Goal: Information Seeking & Learning: Check status

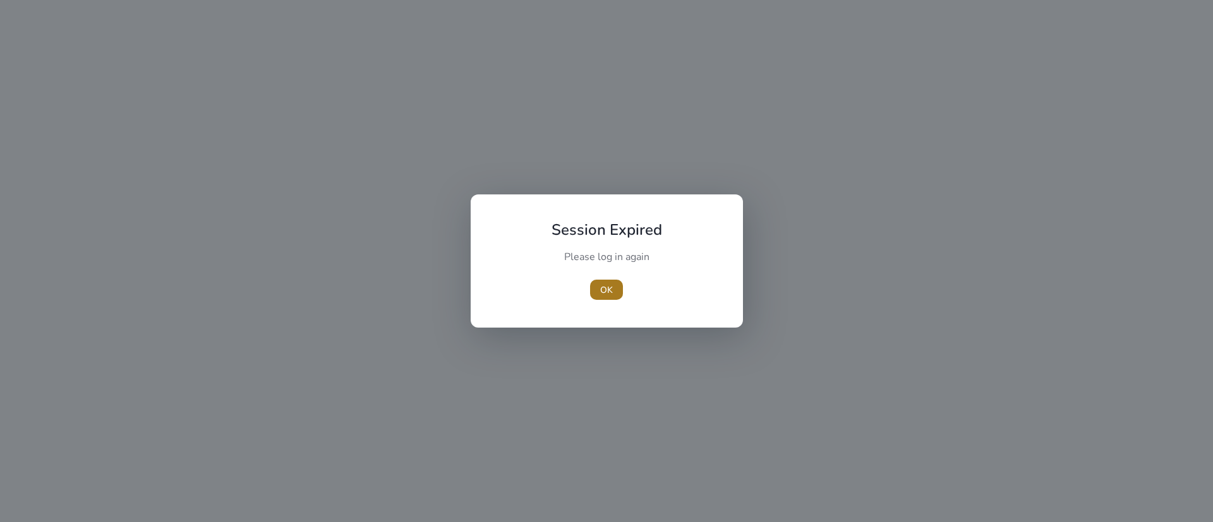
click at [604, 294] on span "OK" at bounding box center [606, 290] width 13 height 13
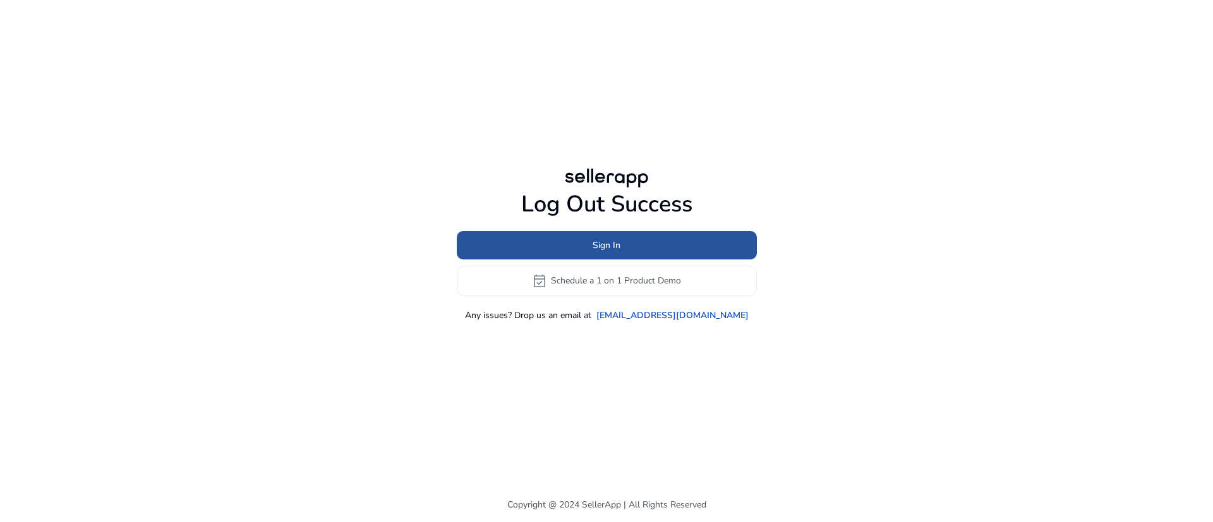
click at [610, 236] on span at bounding box center [607, 245] width 300 height 30
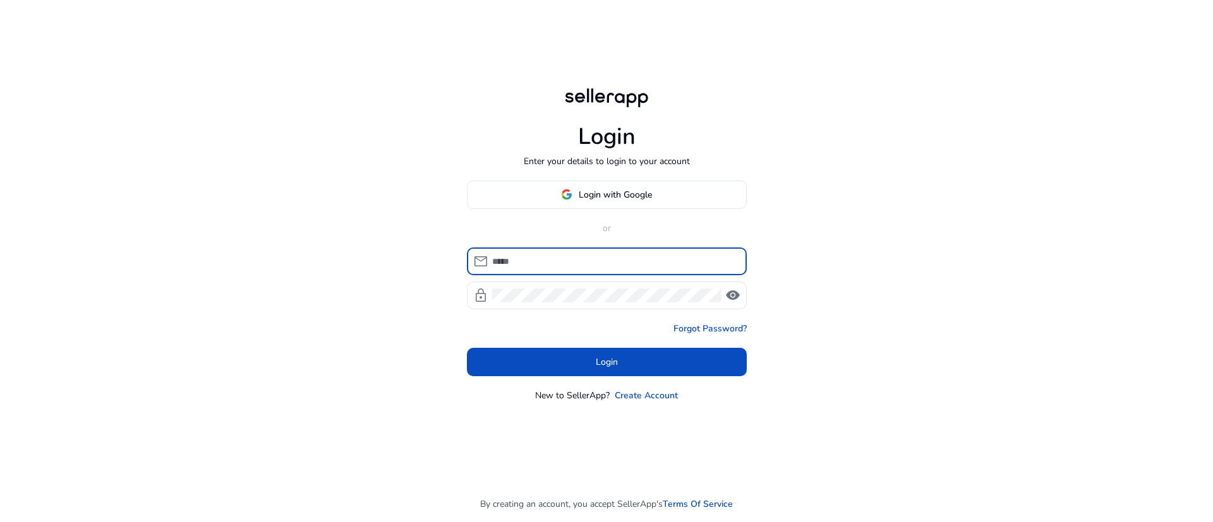
type input "**********"
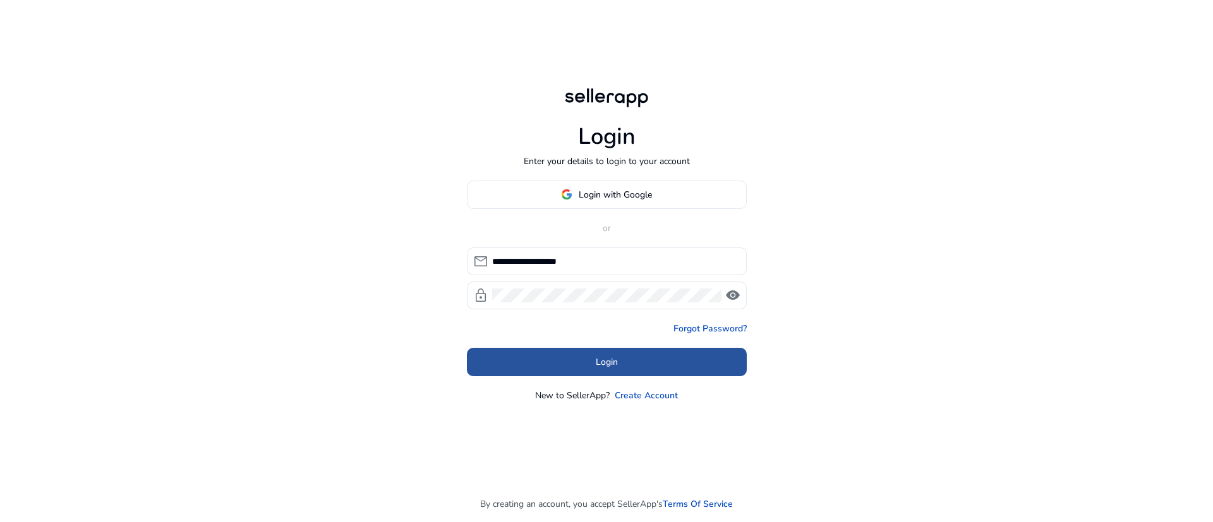
click at [634, 370] on span at bounding box center [607, 362] width 280 height 30
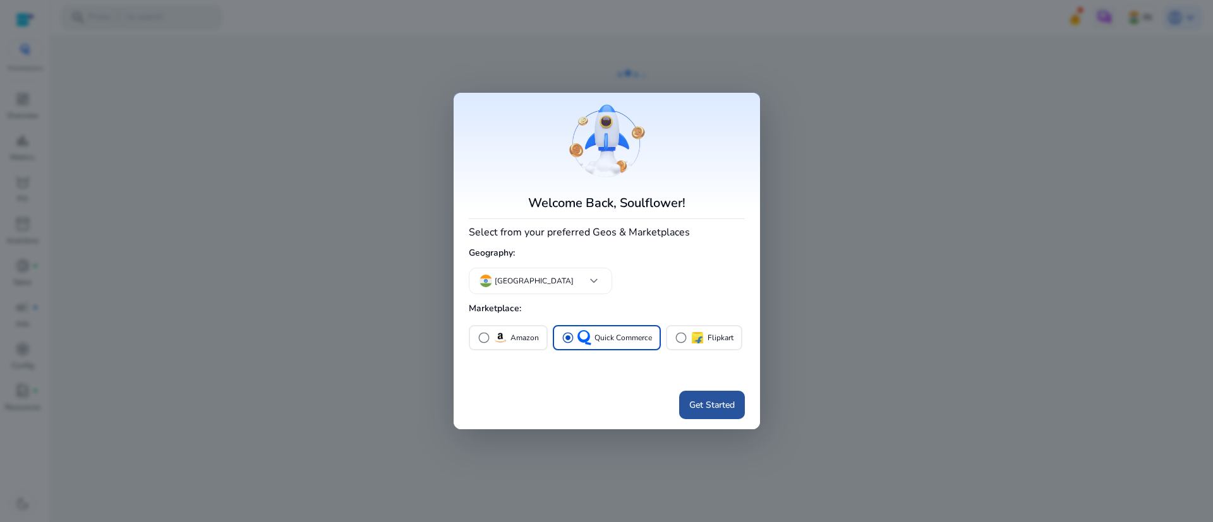
click at [725, 414] on span at bounding box center [712, 405] width 66 height 30
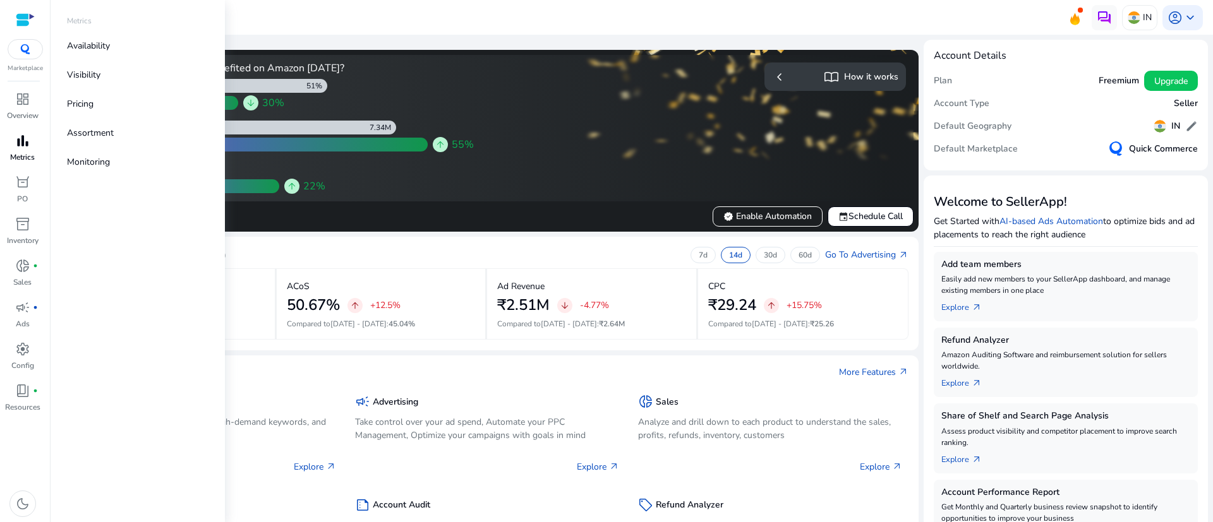
click at [20, 157] on p "Metrics" at bounding box center [22, 157] width 25 height 11
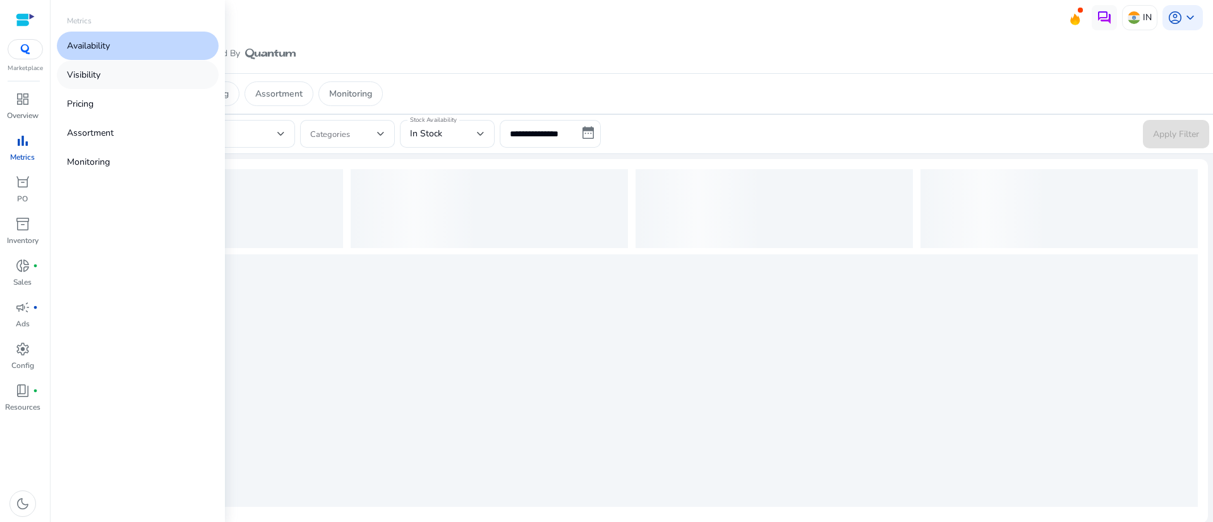
click at [103, 70] on link "Visibility" at bounding box center [138, 75] width 162 height 28
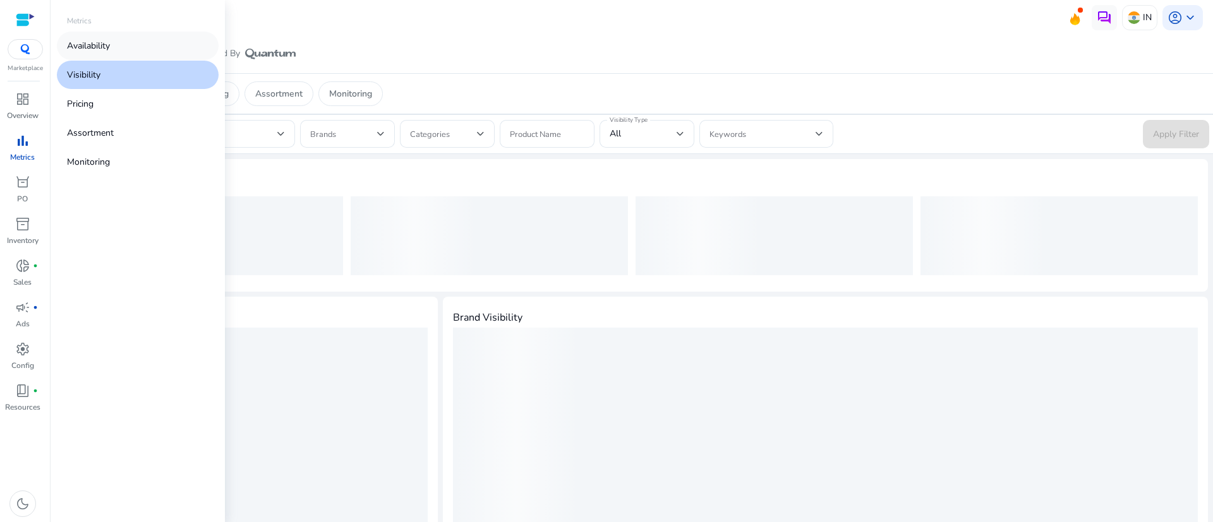
click at [103, 59] on link "Availability" at bounding box center [138, 46] width 162 height 28
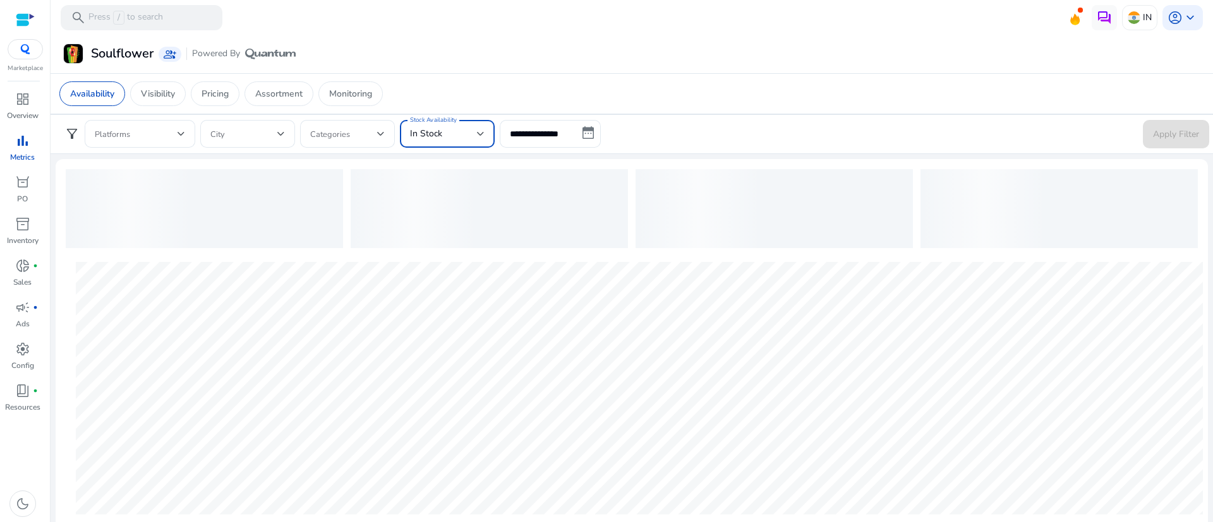
click at [466, 140] on div "In Stock" at bounding box center [443, 134] width 67 height 14
click at [441, 198] on span "Out of Stock" at bounding box center [447, 198] width 75 height 14
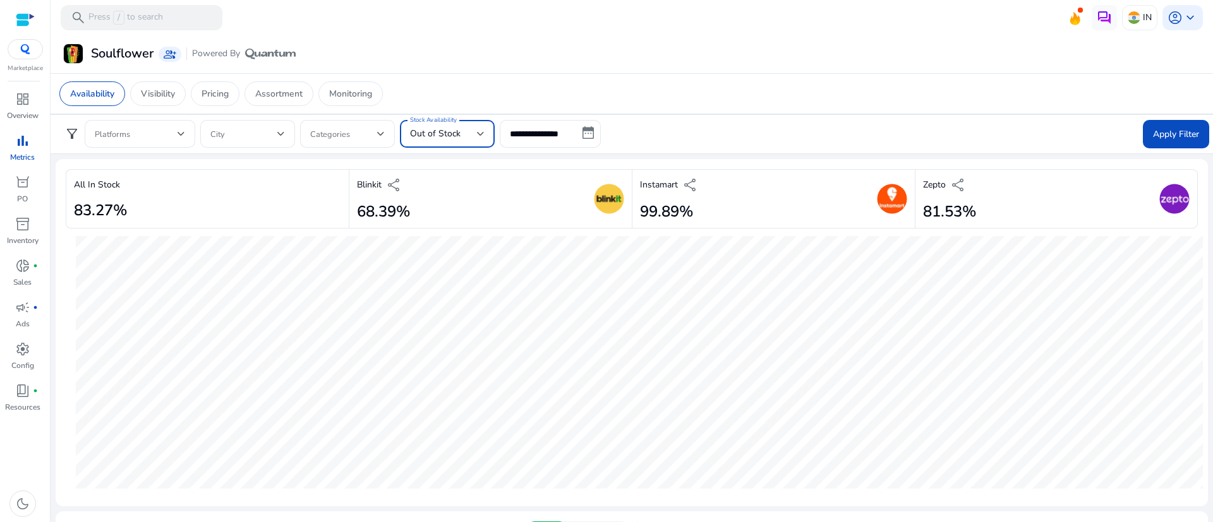
click at [470, 134] on div "Out of Stock" at bounding box center [443, 134] width 67 height 14
click at [647, 133] on div at bounding box center [606, 261] width 1213 height 522
click at [647, 133] on form "**********" at bounding box center [631, 134] width 1155 height 28
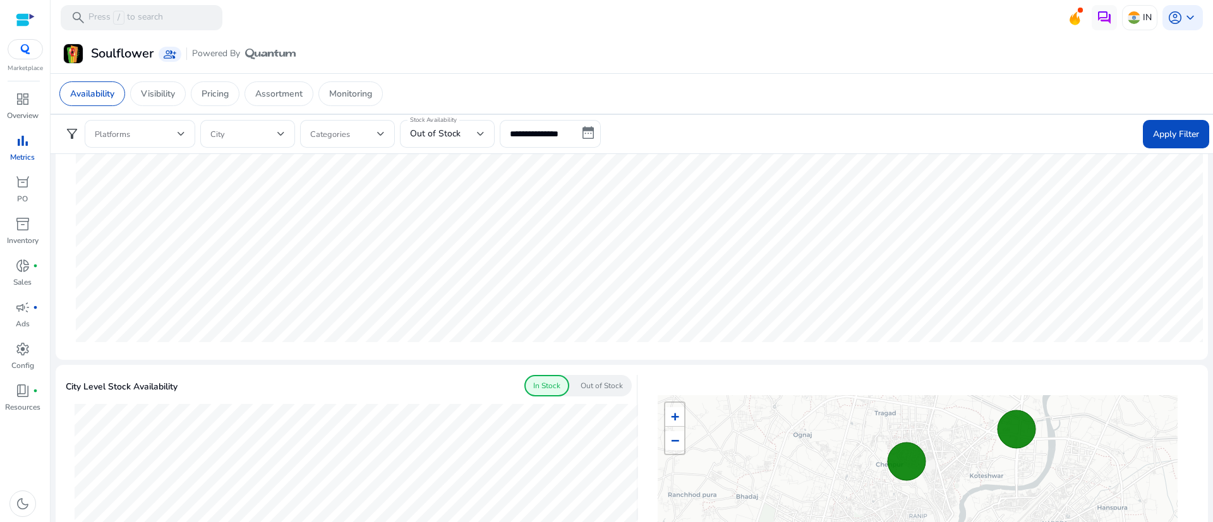
scroll to position [171, 0]
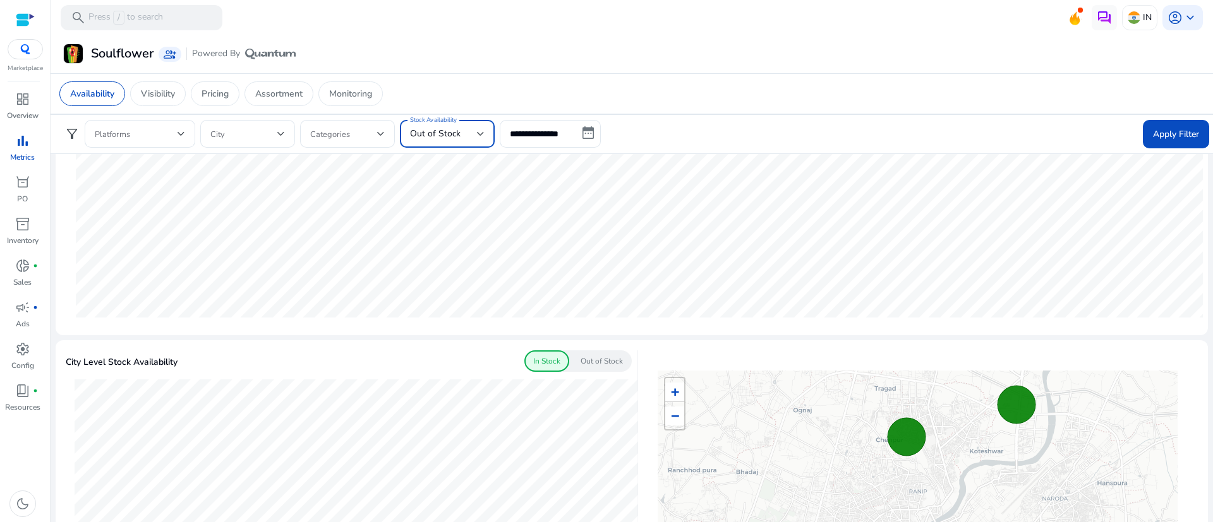
click at [456, 138] on span "Out of Stock" at bounding box center [435, 134] width 51 height 12
click at [706, 123] on div at bounding box center [606, 261] width 1213 height 522
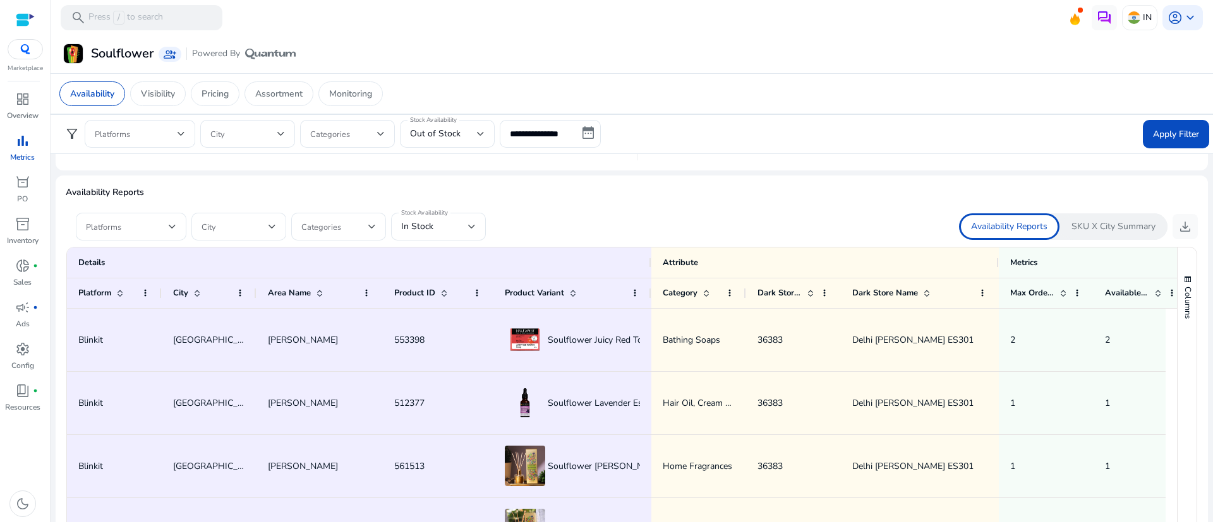
scroll to position [755, 0]
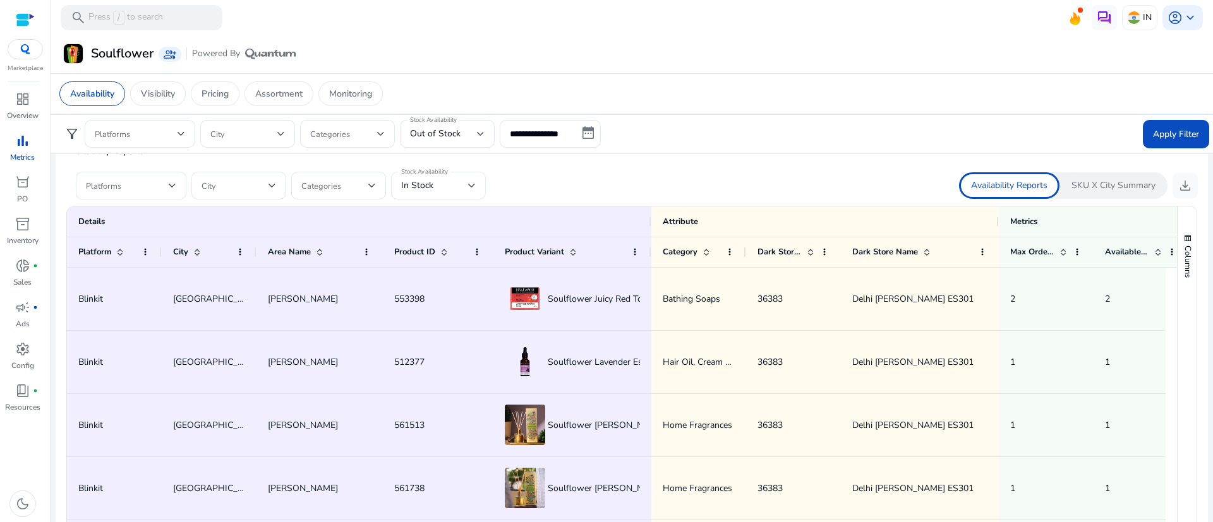
click at [471, 174] on div "In Stock" at bounding box center [438, 186] width 75 height 28
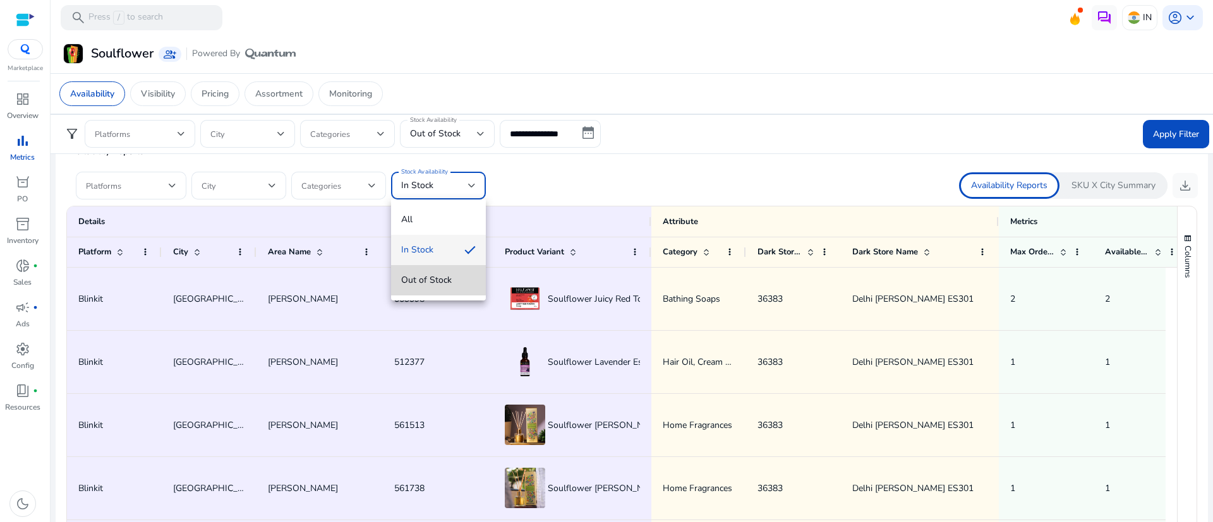
click at [418, 274] on span "Out of Stock" at bounding box center [438, 281] width 75 height 14
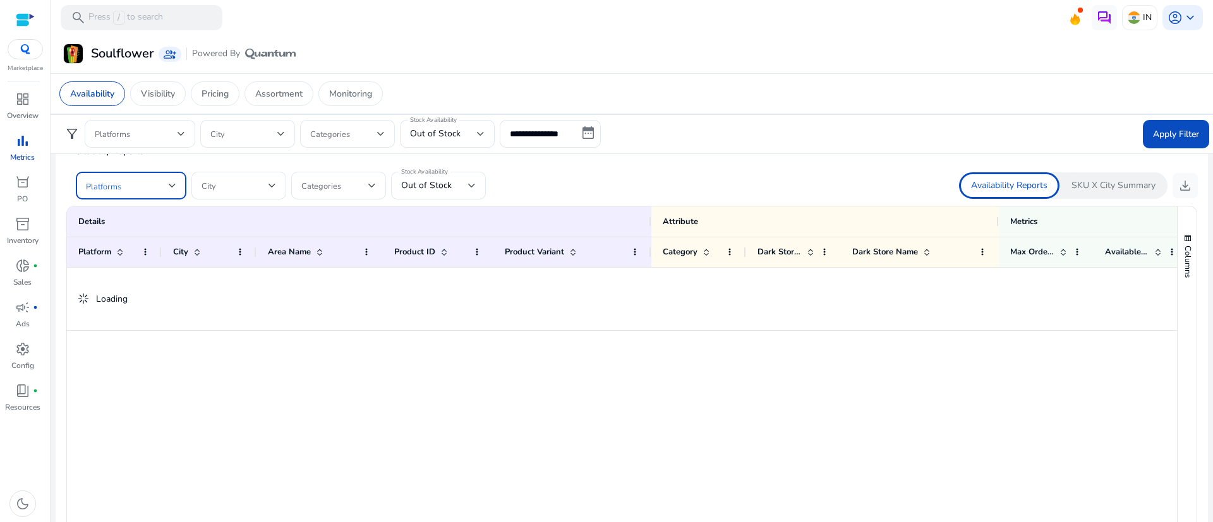
click at [155, 181] on span at bounding box center [127, 186] width 83 height 14
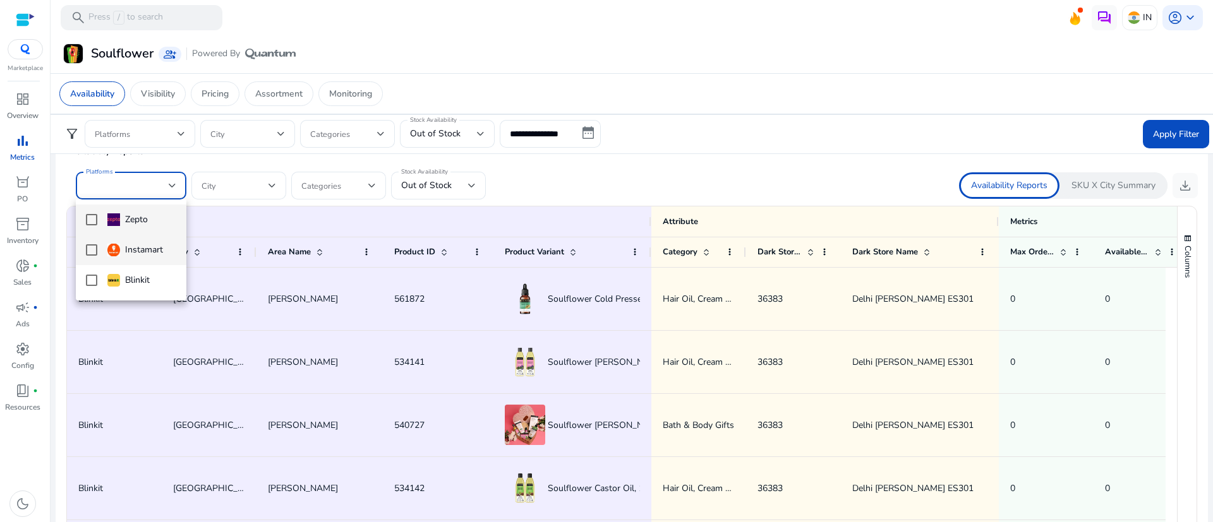
click at [87, 253] on mat-pseudo-checkbox at bounding box center [91, 249] width 11 height 11
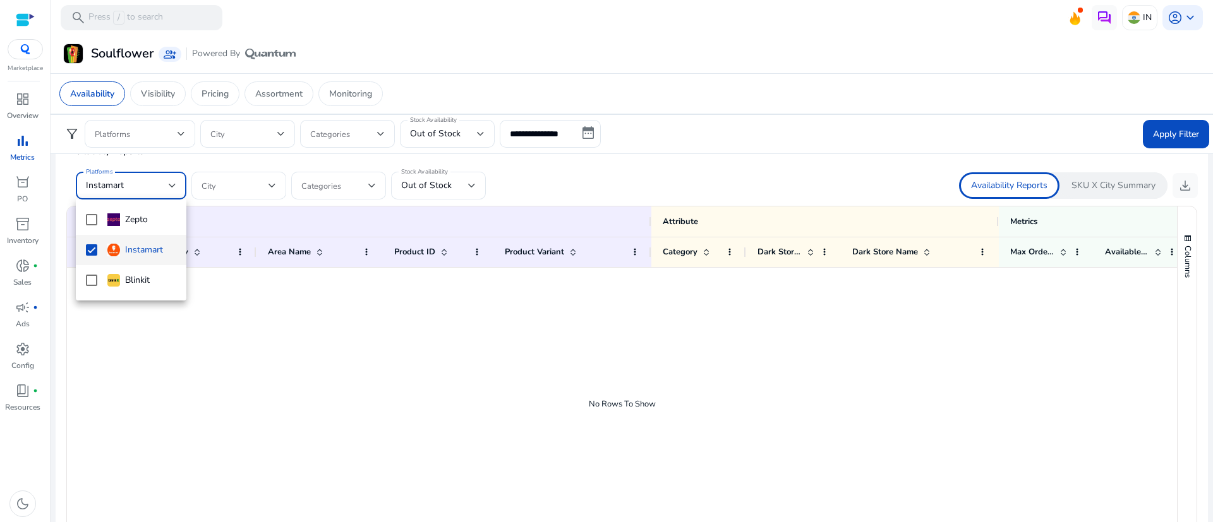
click at [603, 187] on div at bounding box center [606, 261] width 1213 height 522
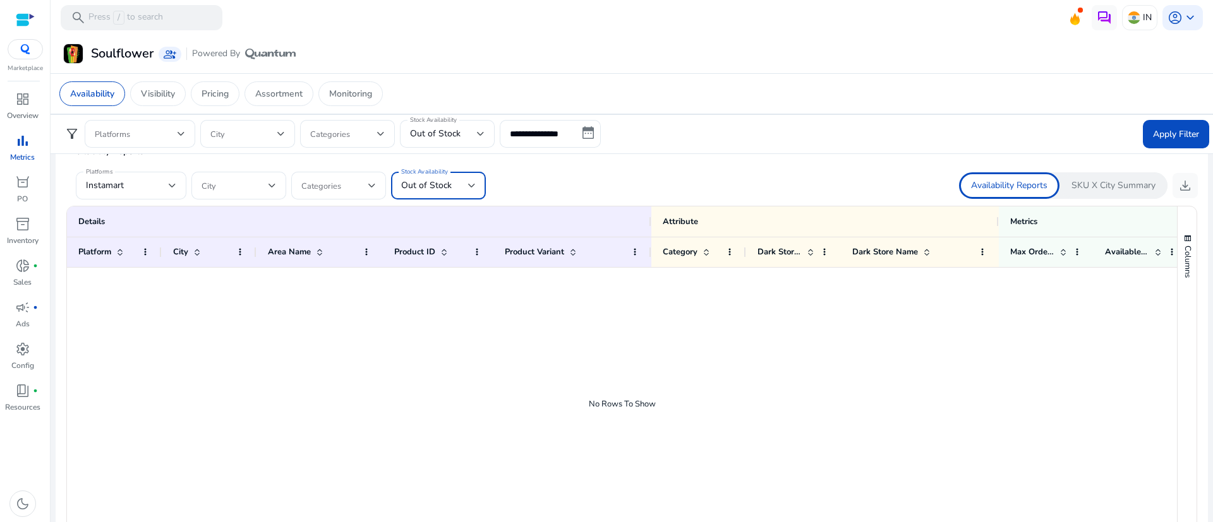
click at [433, 188] on span "Out of Stock" at bounding box center [426, 185] width 51 height 12
click at [421, 222] on span "All" at bounding box center [438, 220] width 75 height 14
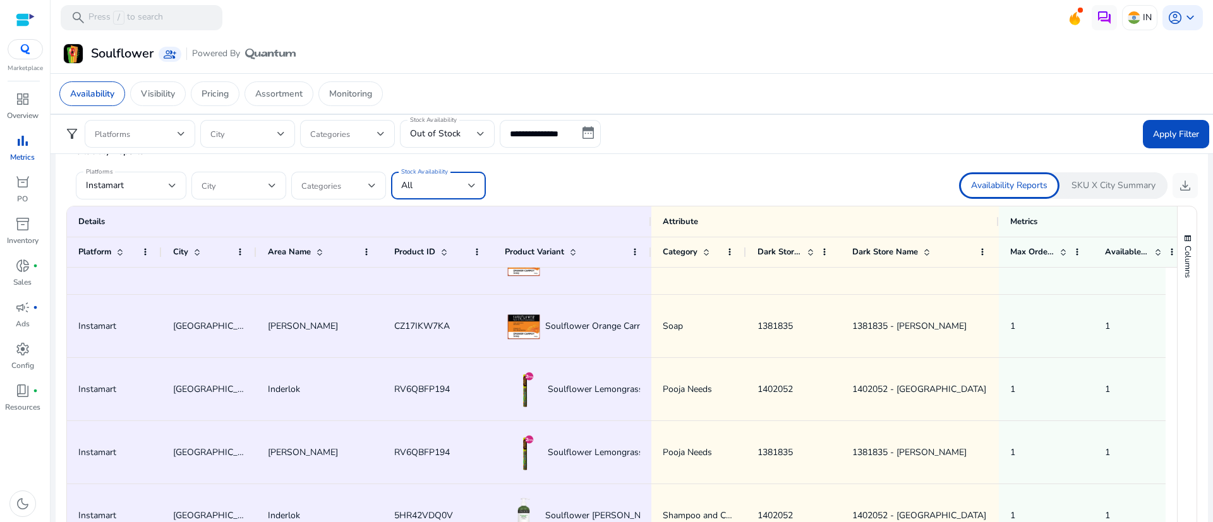
scroll to position [2897, 0]
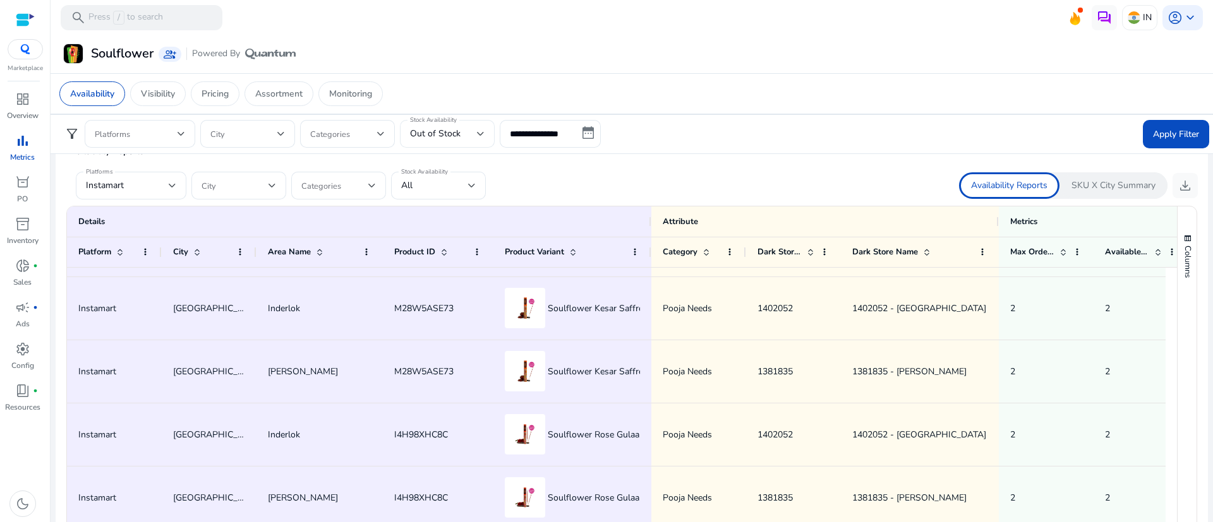
click at [481, 142] on div "Out of Stock" at bounding box center [447, 134] width 75 height 28
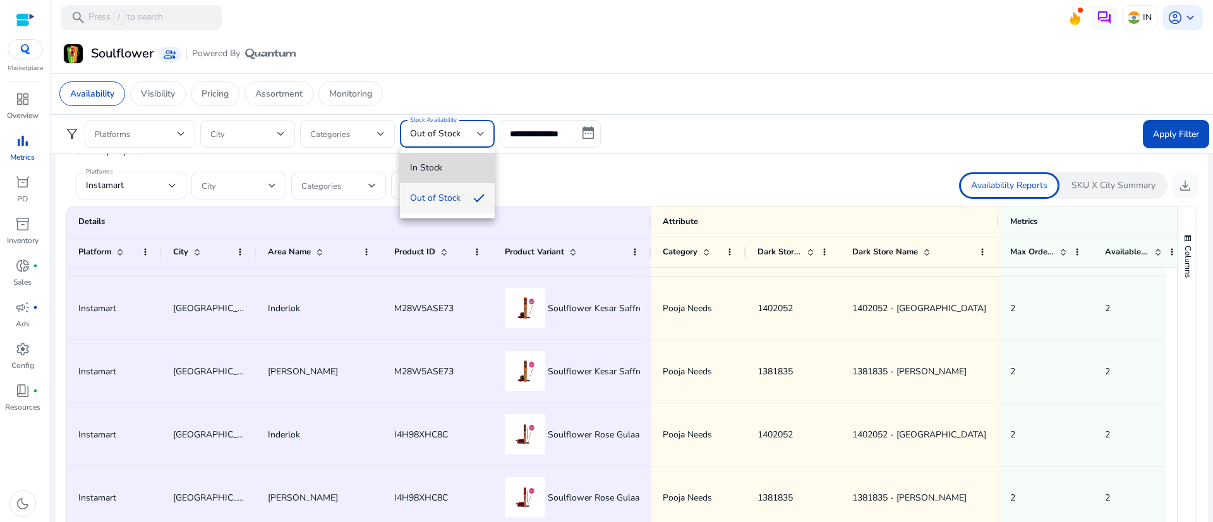
click at [443, 179] on mat-option "In Stock" at bounding box center [447, 168] width 95 height 30
click at [489, 136] on div "Stock Availability In Stock" at bounding box center [447, 134] width 95 height 28
click at [349, 174] on div at bounding box center [606, 261] width 1213 height 522
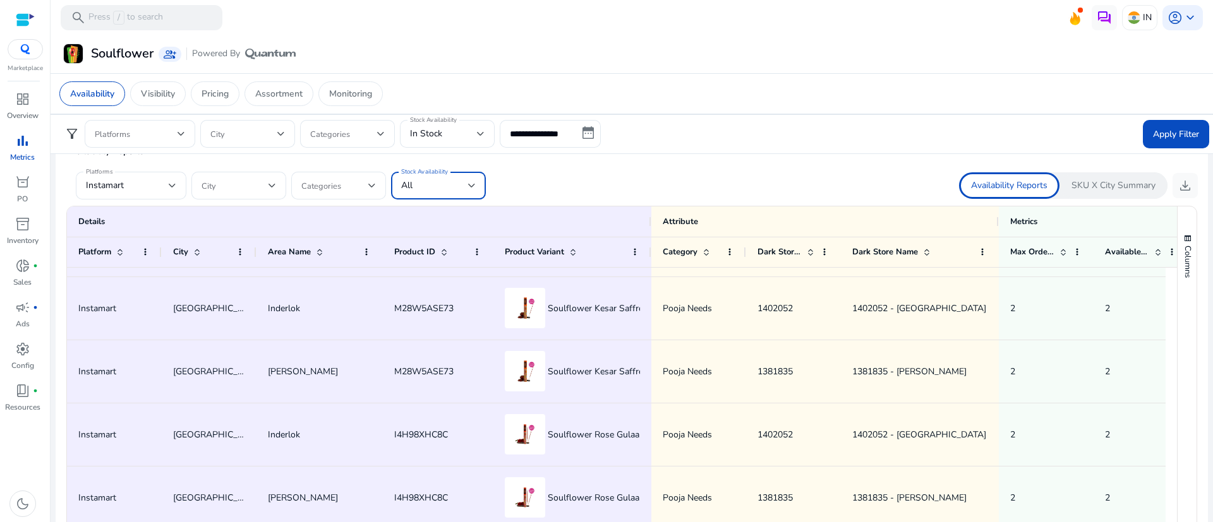
click at [474, 191] on div at bounding box center [472, 185] width 8 height 15
click at [446, 287] on mat-option "Out of Stock" at bounding box center [438, 280] width 95 height 30
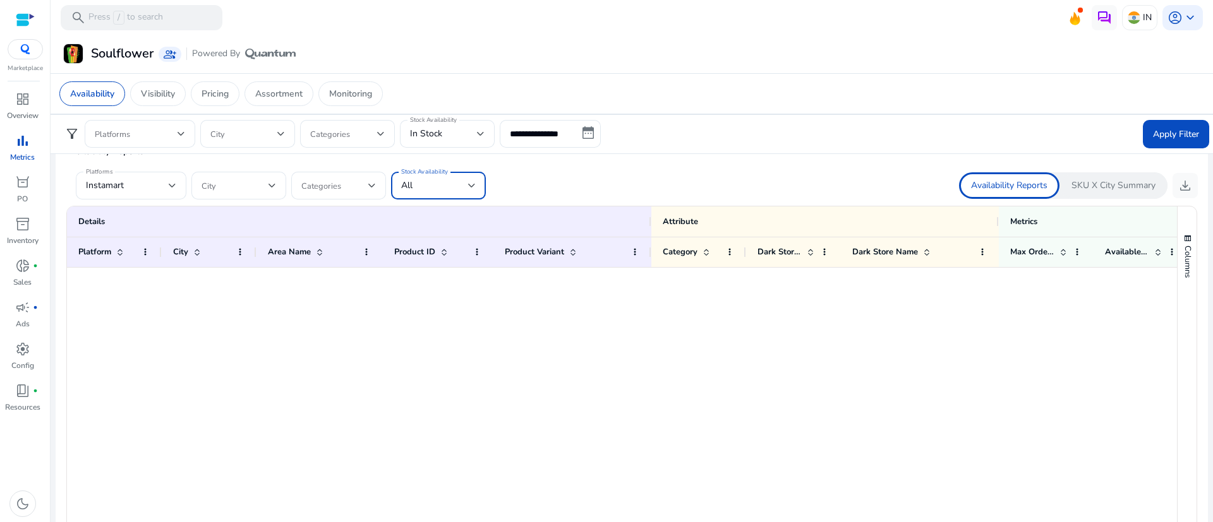
scroll to position [0, 0]
drag, startPoint x: 445, startPoint y: 287, endPoint x: 527, endPoint y: 247, distance: 90.7
click at [527, 247] on div "Details Attribute Metrics Platform City" at bounding box center [622, 374] width 1110 height 335
click at [486, 128] on div "Stock Availability In Stock" at bounding box center [447, 134] width 95 height 28
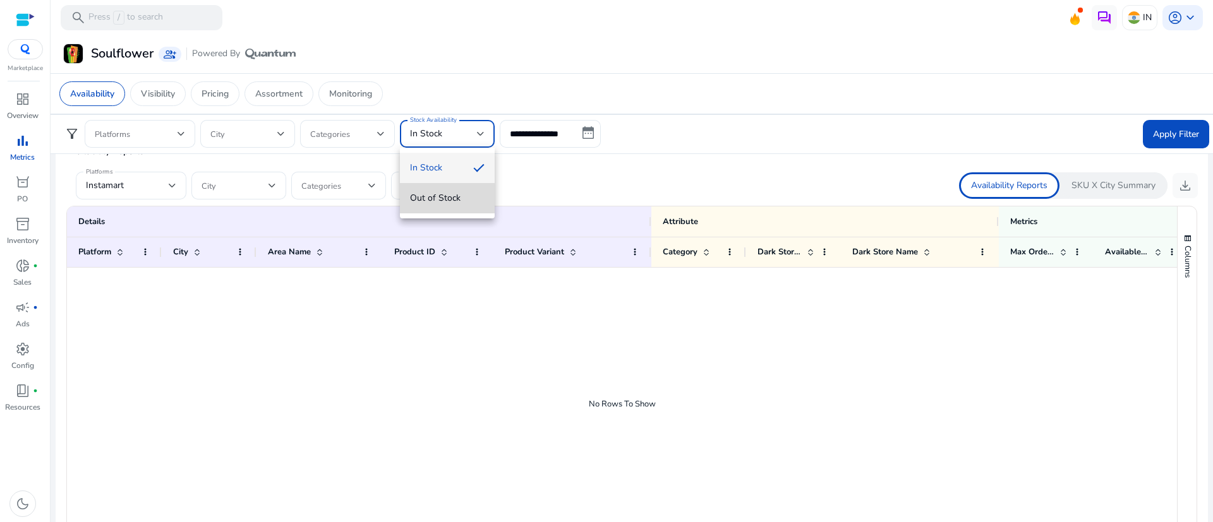
click at [436, 198] on span "Out of Stock" at bounding box center [447, 198] width 75 height 14
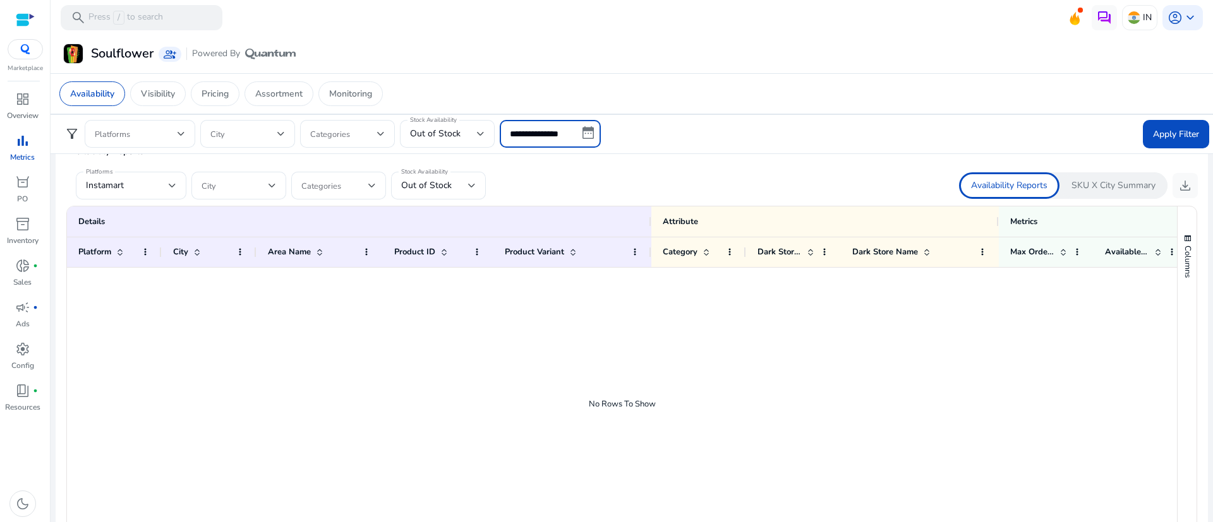
click at [557, 141] on input "**********" at bounding box center [550, 134] width 101 height 28
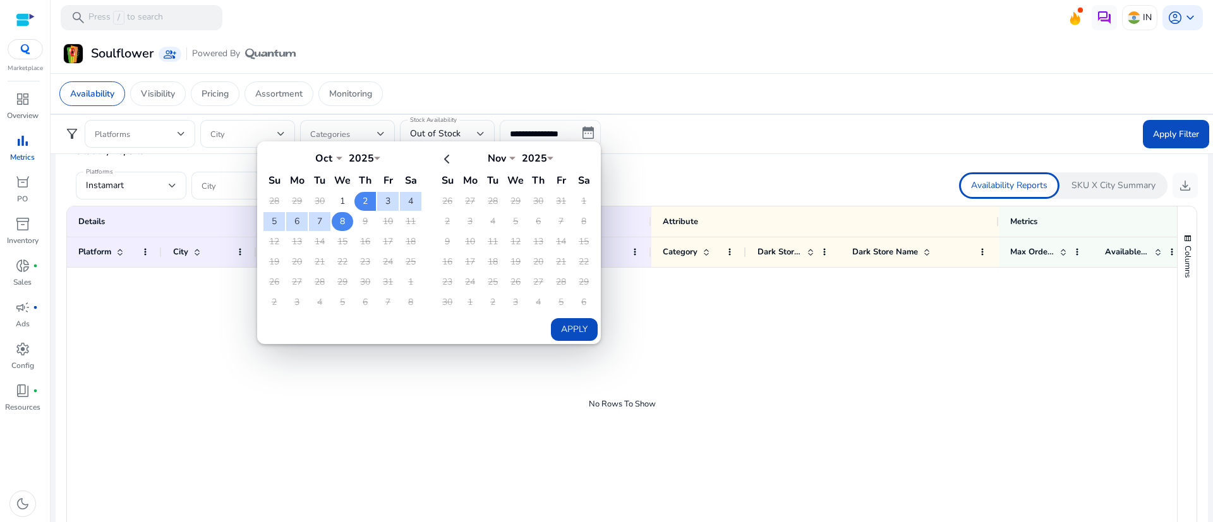
click at [342, 220] on td "8" at bounding box center [342, 221] width 21 height 19
click at [329, 220] on td "7" at bounding box center [319, 221] width 21 height 19
click at [334, 221] on td "8" at bounding box center [342, 221] width 21 height 19
click at [570, 327] on button "Apply" at bounding box center [574, 329] width 47 height 23
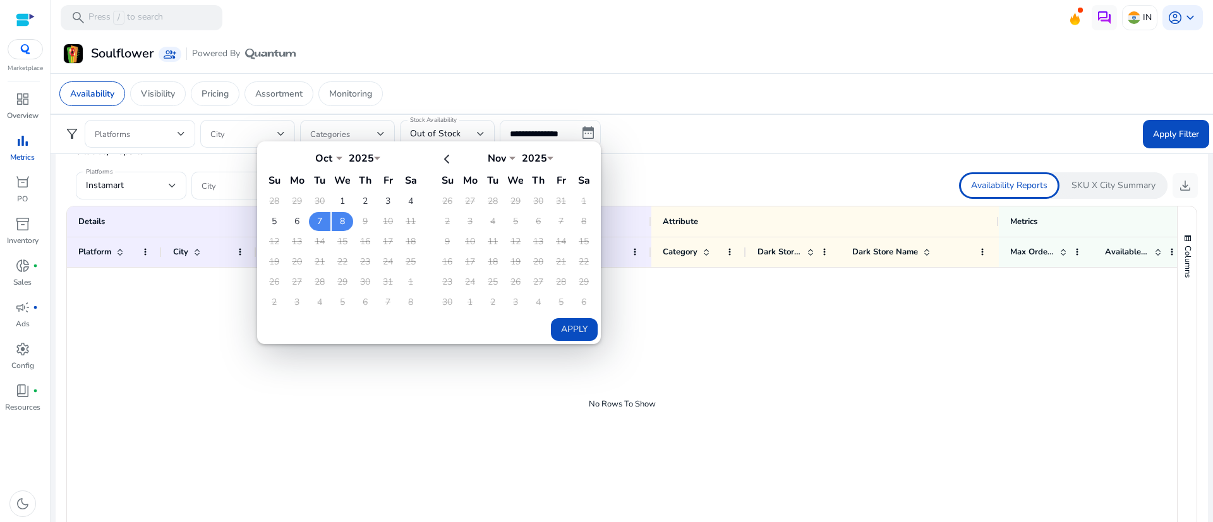
type input "**********"
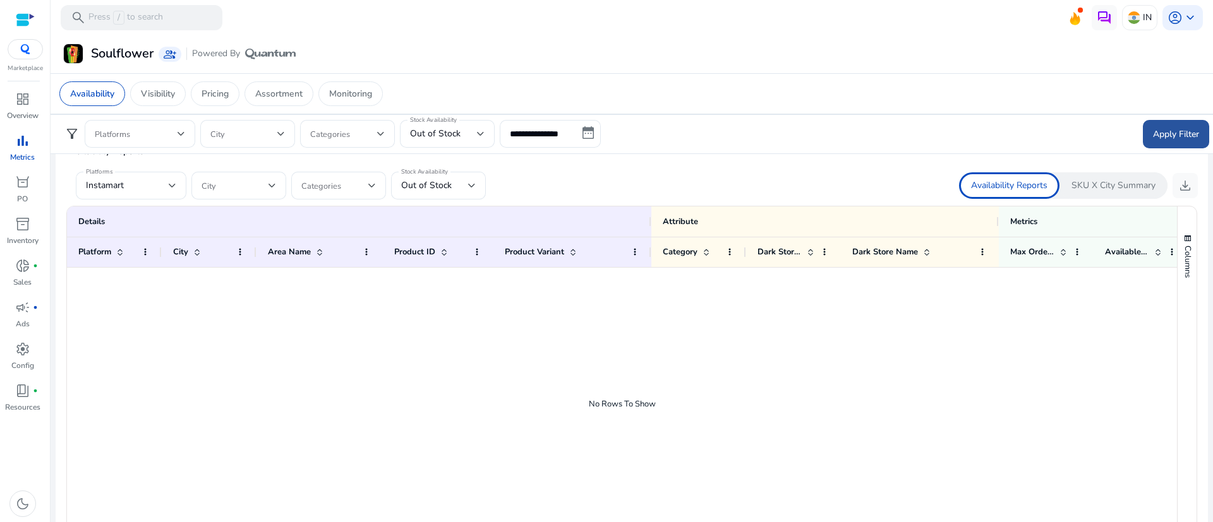
click at [1190, 137] on span "Apply Filter" at bounding box center [1176, 134] width 46 height 13
click at [1190, 137] on div "Apply Filter" at bounding box center [1176, 134] width 66 height 28
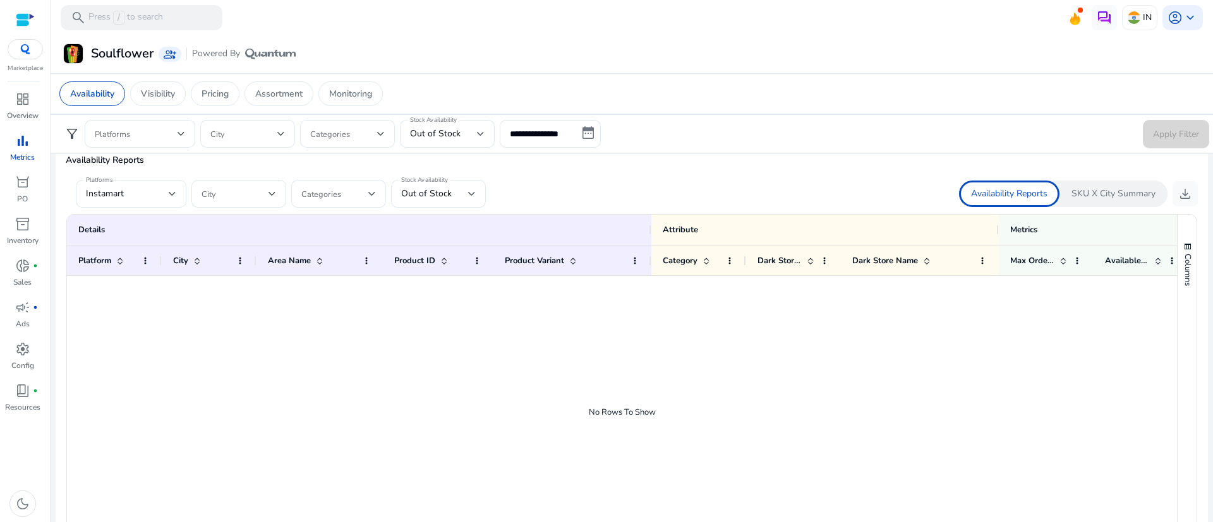
click at [1190, 137] on div "Apply Filter" at bounding box center [1176, 134] width 66 height 28
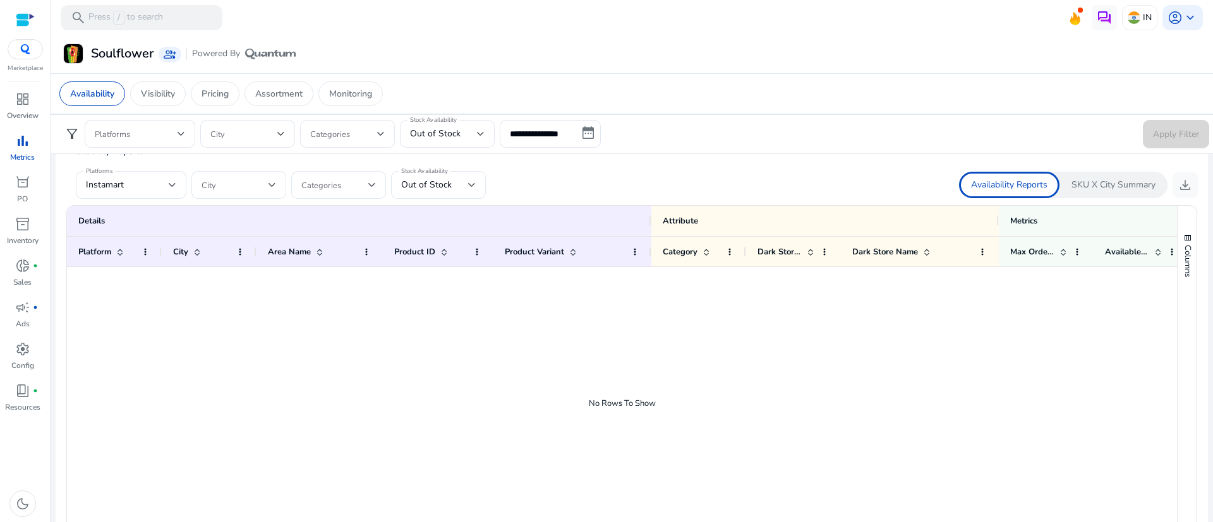
click at [1190, 137] on div "Apply Filter" at bounding box center [1176, 134] width 66 height 28
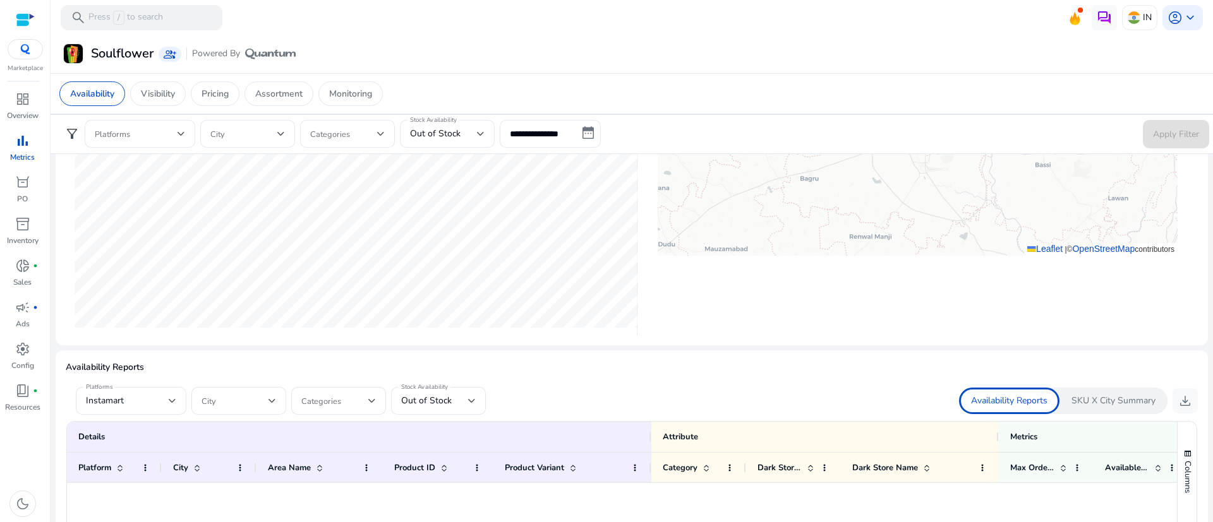
scroll to position [541, 0]
click at [1107, 395] on p "SKU X City Summary" at bounding box center [1113, 400] width 84 height 13
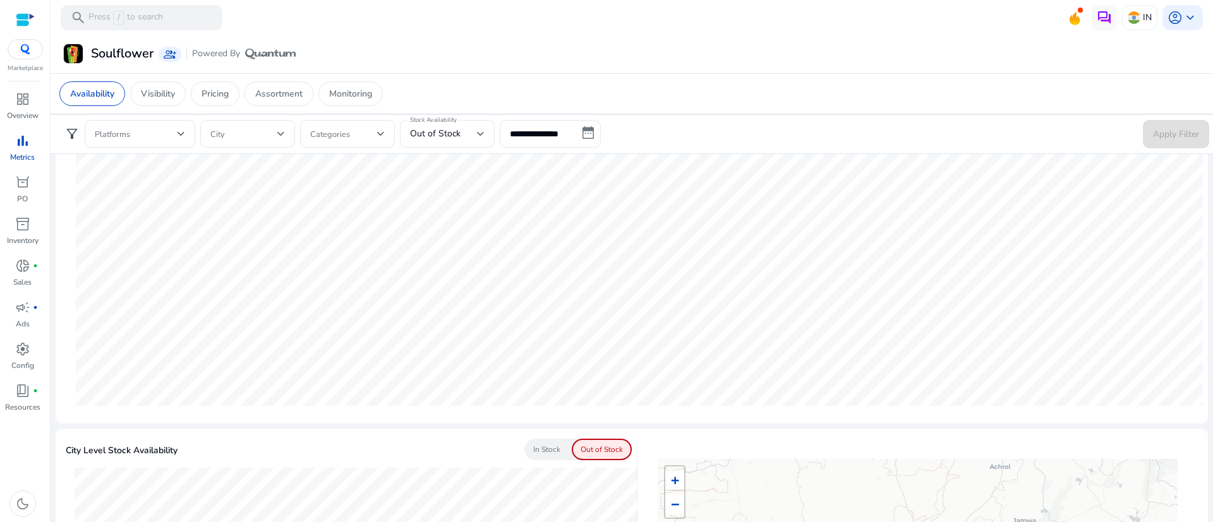
scroll to position [0, 0]
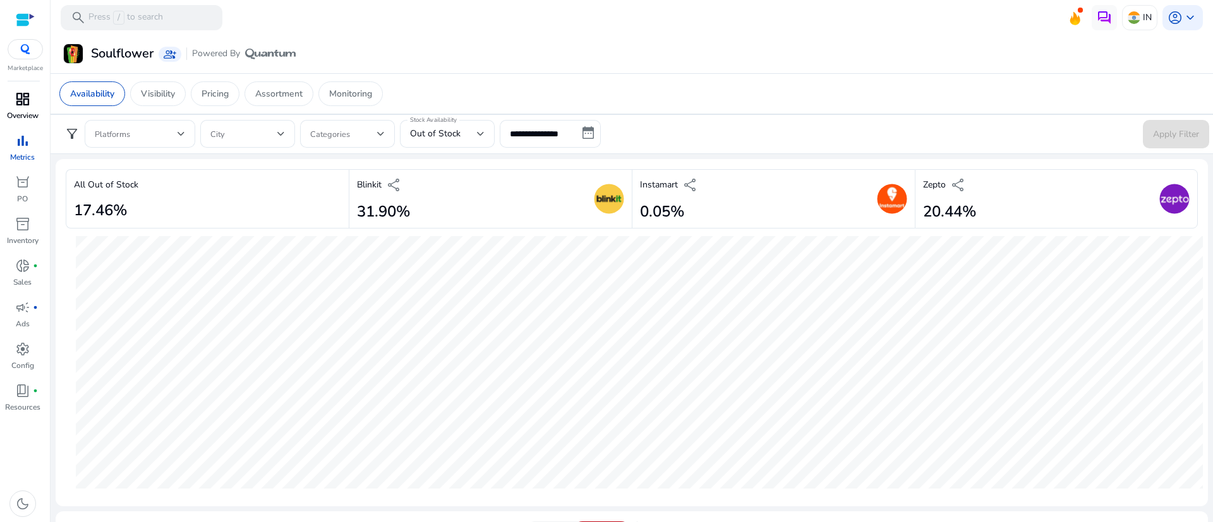
click at [24, 114] on p "Overview" at bounding box center [23, 115] width 32 height 11
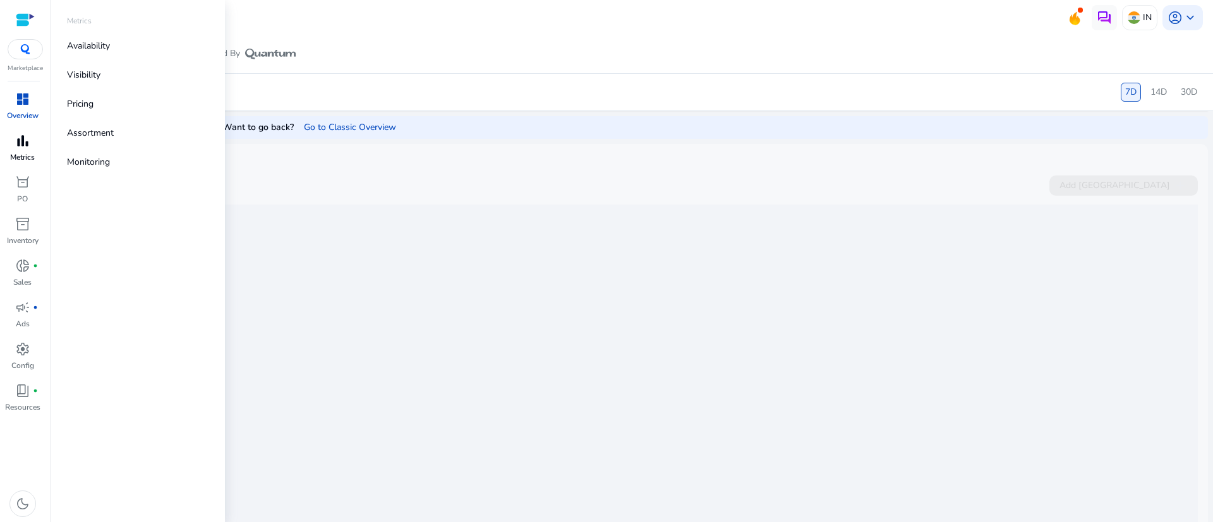
click at [25, 148] on span "bar_chart" at bounding box center [22, 140] width 15 height 15
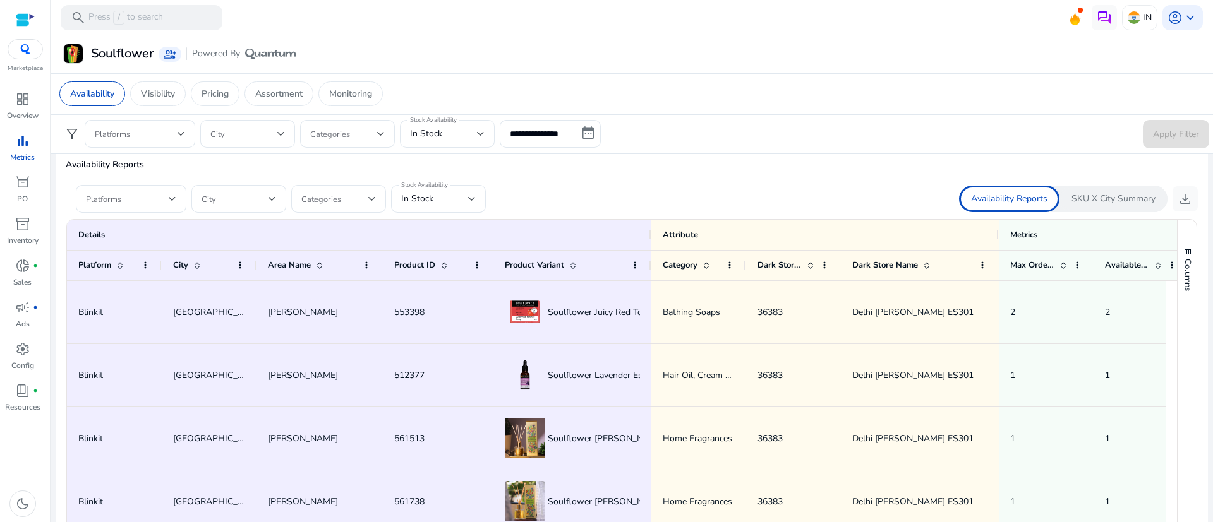
scroll to position [744, 0]
click at [171, 195] on div at bounding box center [173, 197] width 8 height 5
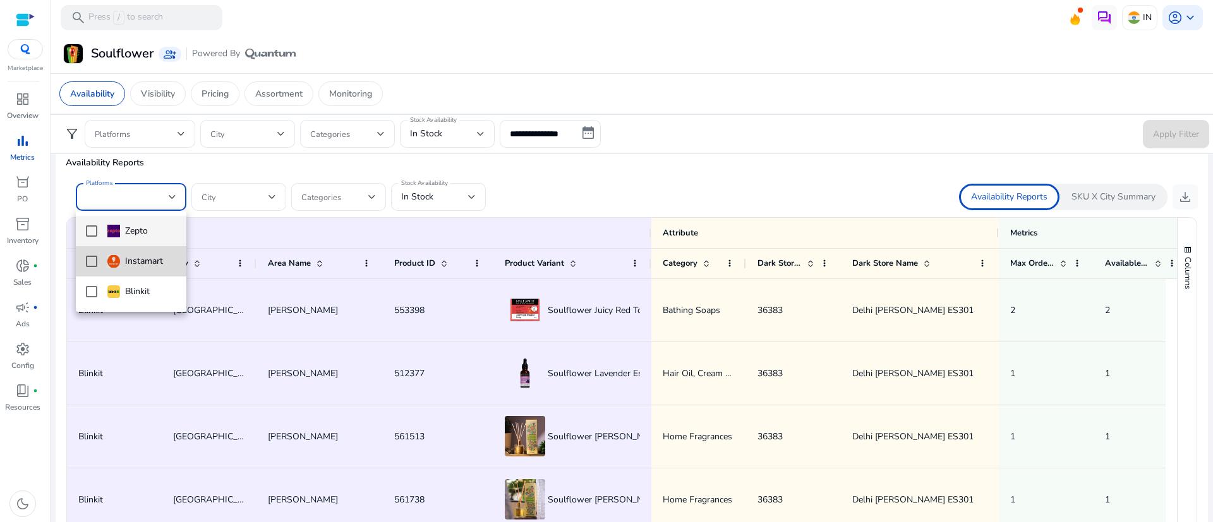
click at [85, 260] on mat-option "Instamart" at bounding box center [131, 261] width 111 height 30
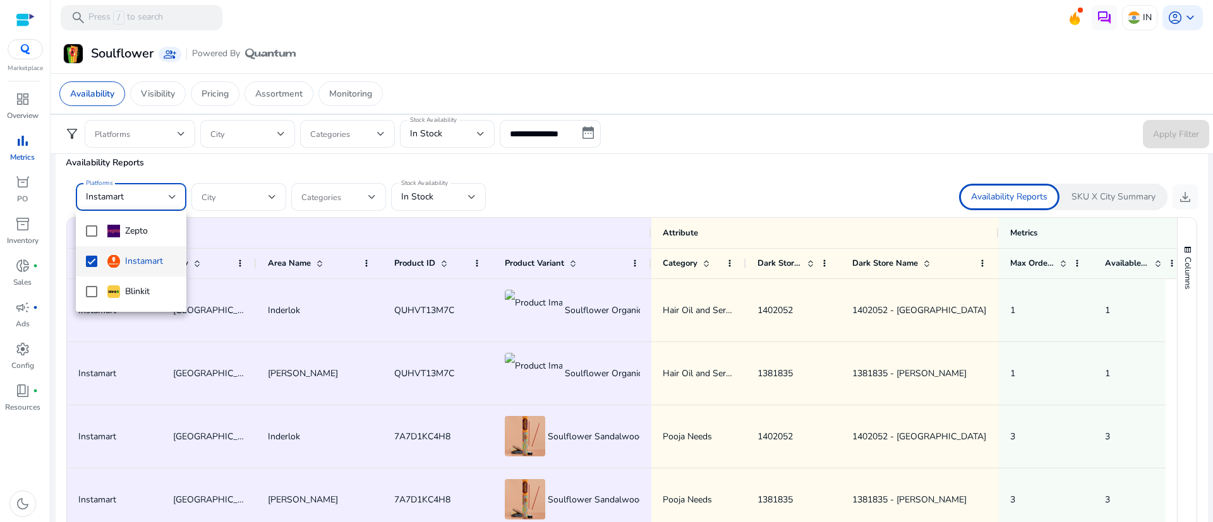
click at [338, 353] on div at bounding box center [606, 261] width 1213 height 522
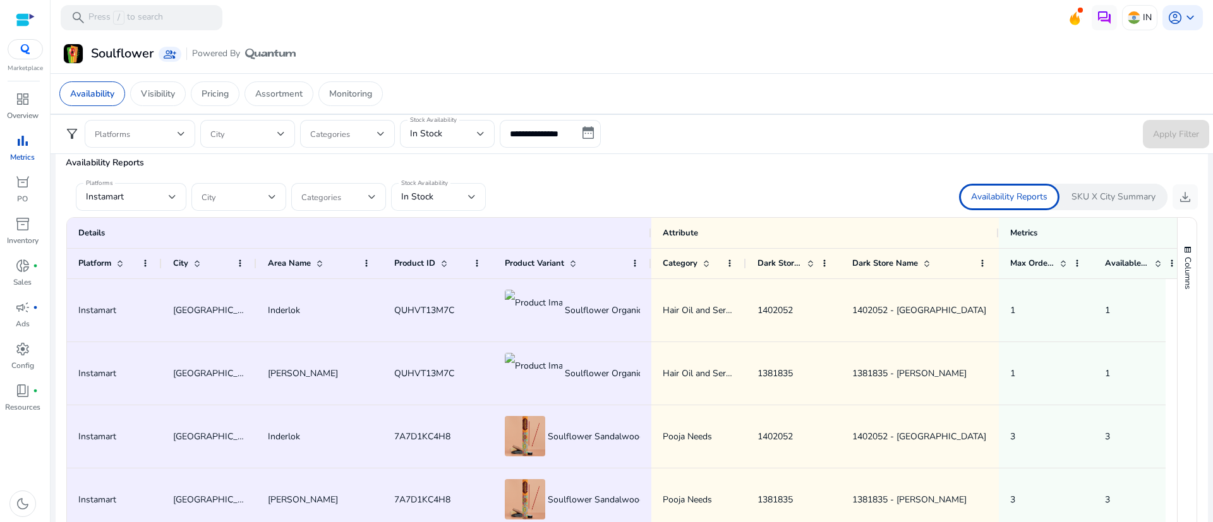
click at [475, 209] on div "In Stock" at bounding box center [438, 197] width 75 height 28
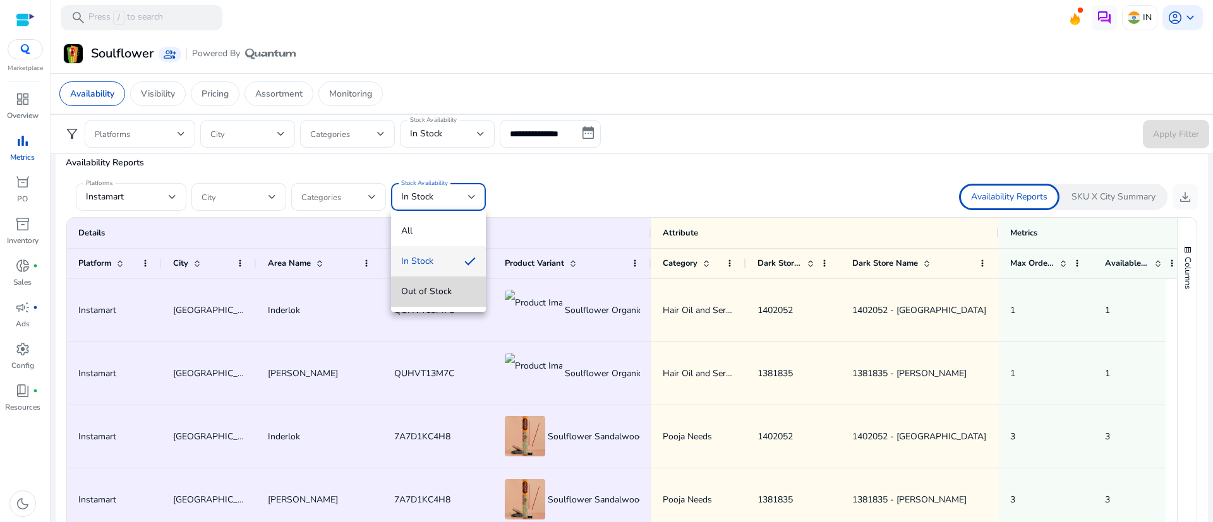
click at [423, 302] on mat-option "Out of Stock" at bounding box center [438, 292] width 95 height 30
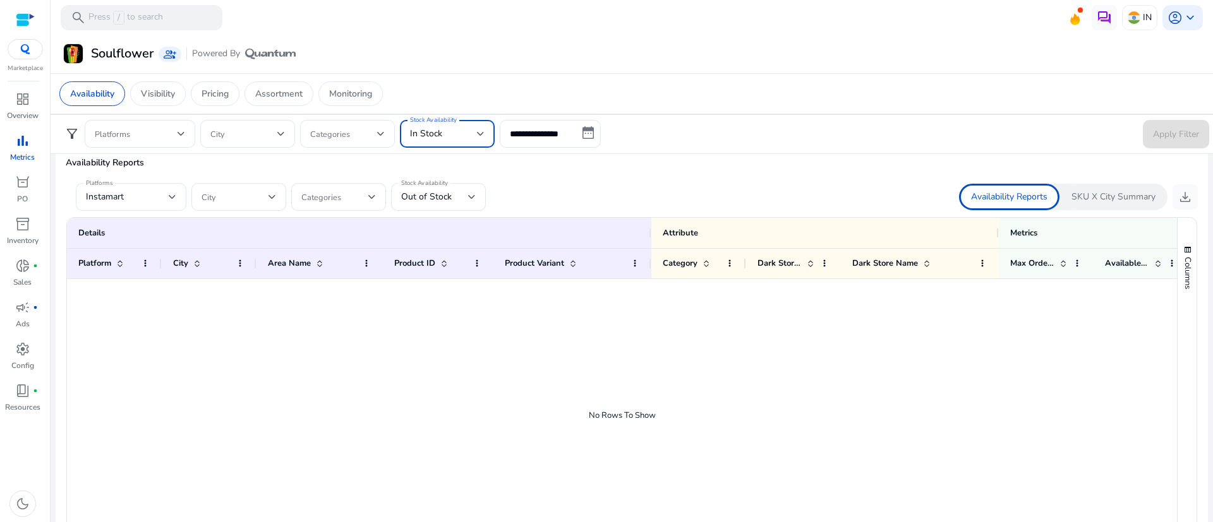
click at [454, 132] on div "In Stock" at bounding box center [443, 134] width 67 height 14
click at [442, 202] on span "Out of Stock" at bounding box center [447, 198] width 75 height 14
click at [1166, 131] on span "Apply Filter" at bounding box center [1176, 134] width 46 height 13
drag, startPoint x: 52, startPoint y: 36, endPoint x: 1100, endPoint y: 349, distance: 1094.3
click at [1100, 349] on div at bounding box center [622, 410] width 1110 height 262
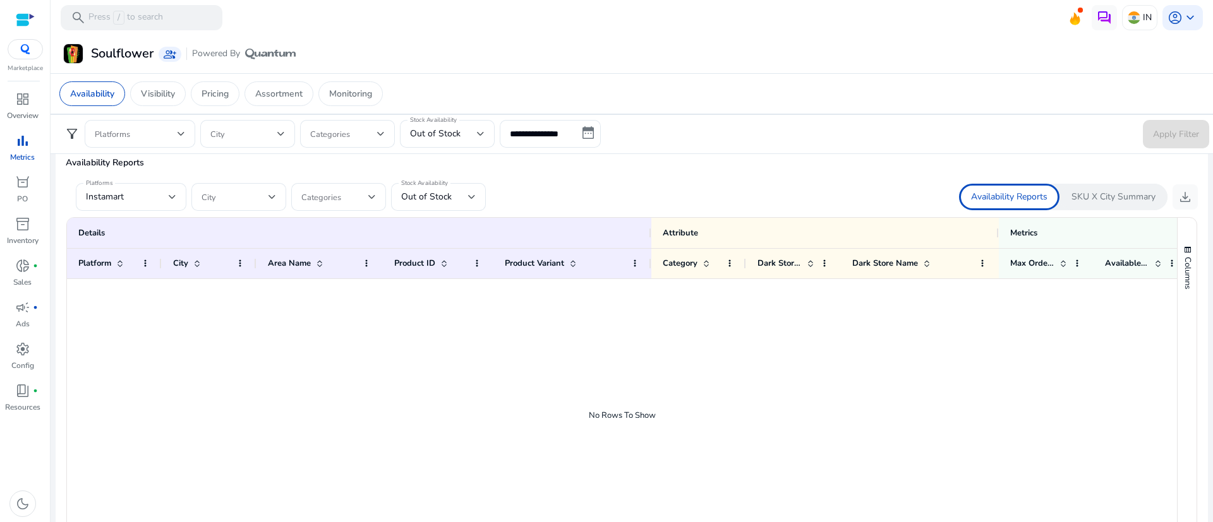
click at [972, 449] on div at bounding box center [622, 410] width 1110 height 262
